Goal: Find specific page/section: Find specific page/section

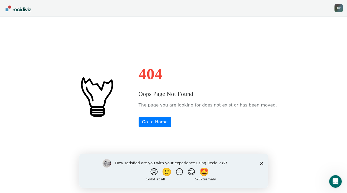
click at [260, 162] on polygon "Close survey" at bounding box center [261, 163] width 3 height 3
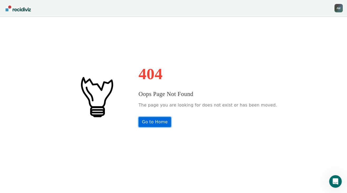
click at [163, 123] on link "Go to Home" at bounding box center [155, 122] width 33 height 10
